Goal: Task Accomplishment & Management: Manage account settings

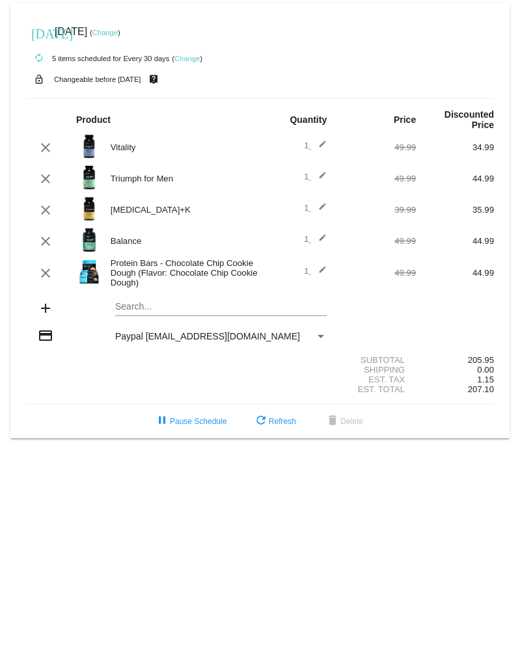
click at [324, 176] on mat-icon "edit" at bounding box center [319, 179] width 16 height 16
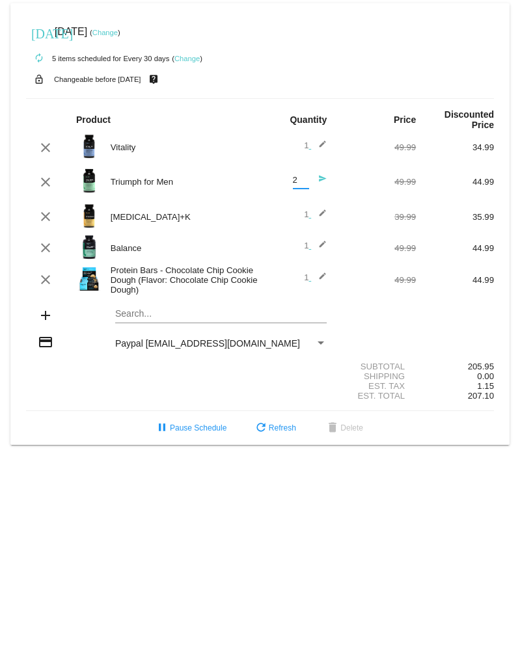
type input "2"
click at [305, 180] on input "2" at bounding box center [301, 181] width 16 height 10
click at [323, 181] on mat-icon "send" at bounding box center [319, 182] width 16 height 16
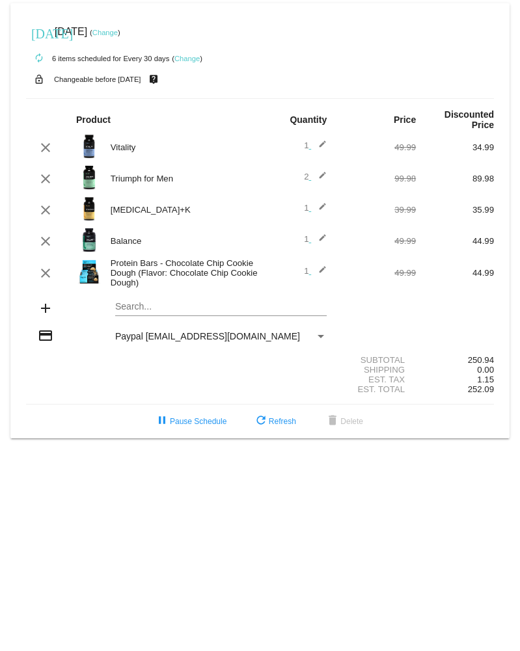
click at [320, 148] on mat-icon "edit" at bounding box center [319, 148] width 16 height 16
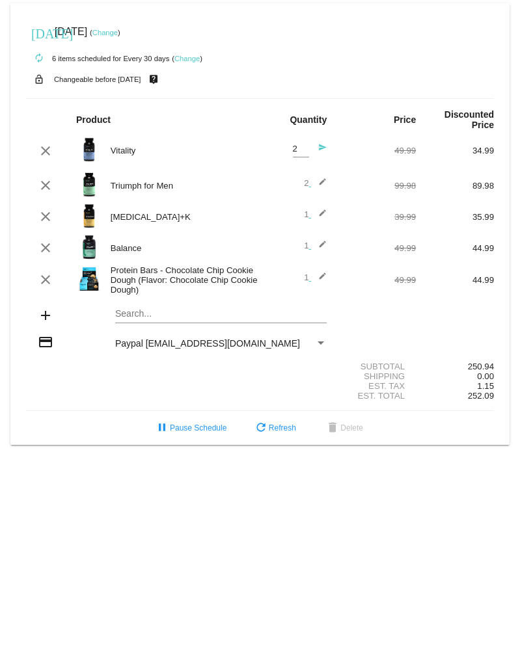
type input "2"
click at [306, 150] on input "2" at bounding box center [301, 149] width 16 height 10
click at [319, 150] on mat-icon "send" at bounding box center [319, 151] width 16 height 16
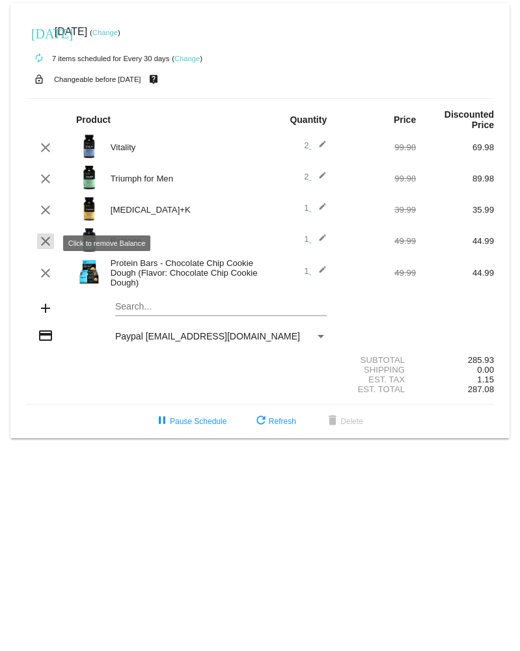
click at [43, 243] on mat-icon "clear" at bounding box center [46, 242] width 16 height 16
